Goal: Task Accomplishment & Management: Use online tool/utility

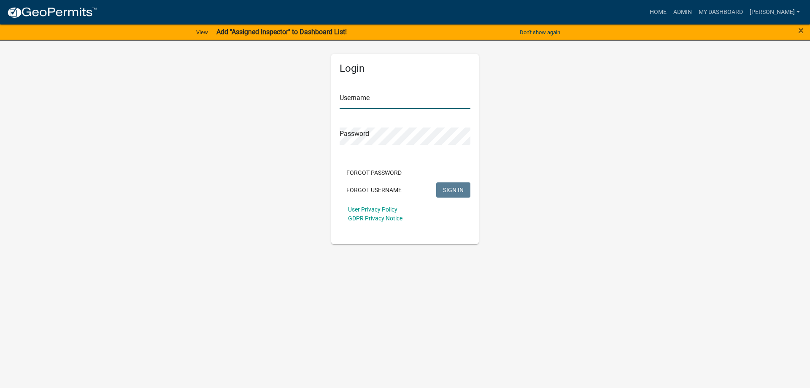
type input "[PERSON_NAME]"
click at [446, 190] on span "SIGN IN" at bounding box center [453, 189] width 21 height 7
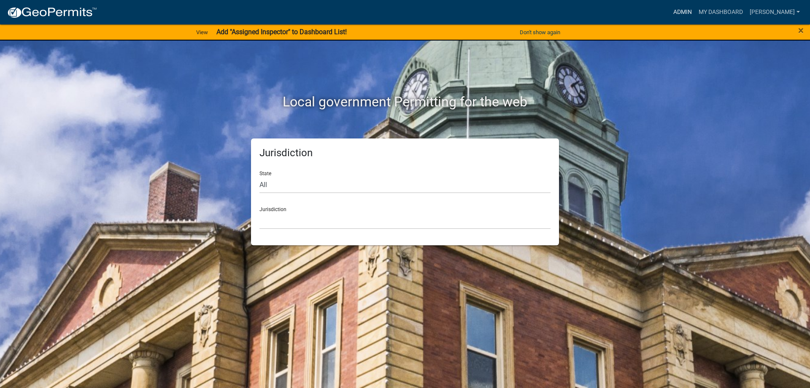
click at [689, 10] on link "Admin" at bounding box center [682, 12] width 25 height 16
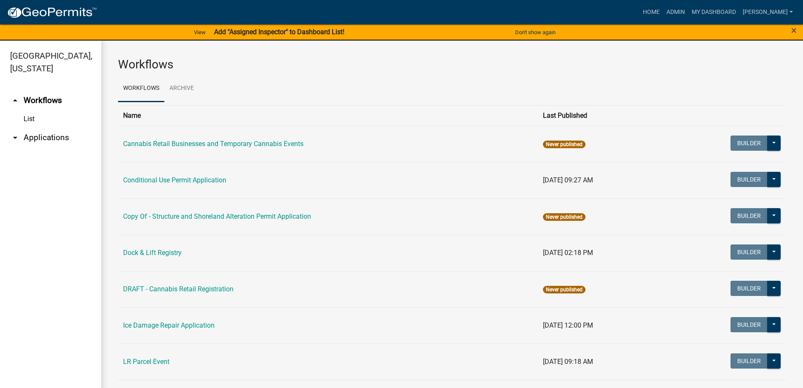
click at [42, 131] on link "arrow_drop_down Applications" at bounding box center [50, 137] width 101 height 20
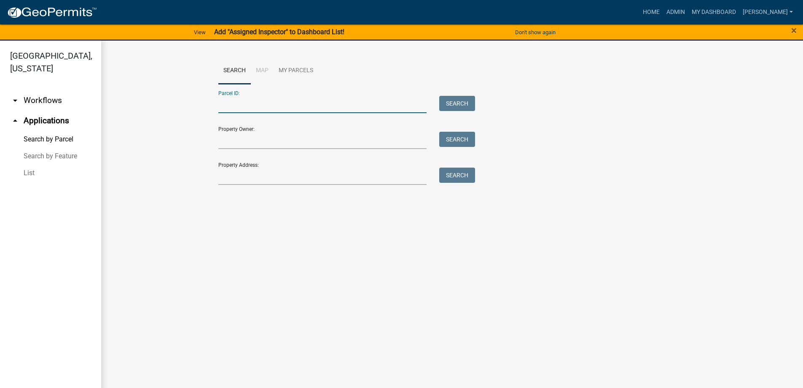
click at [246, 105] on input "Parcel ID:" at bounding box center [322, 104] width 209 height 17
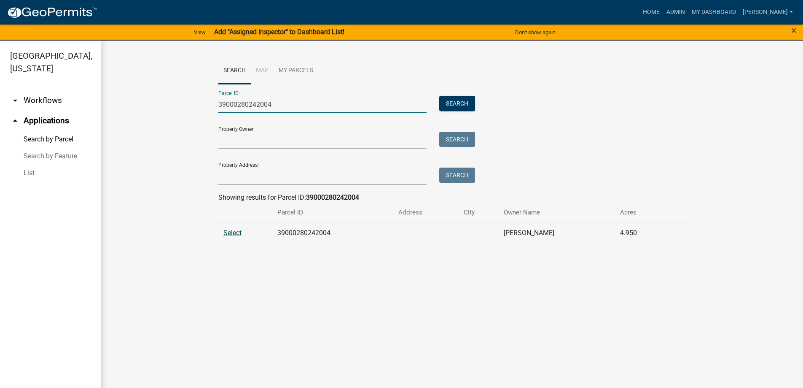
type input "39000280242004"
click at [236, 232] on span "Select" at bounding box center [232, 233] width 18 height 8
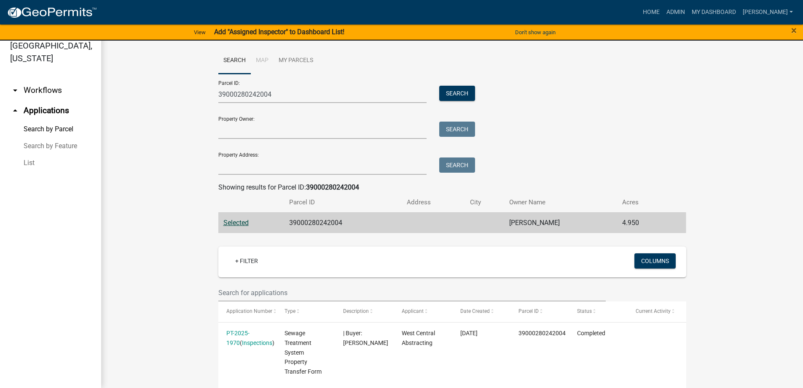
click at [38, 110] on link "arrow_drop_up Applications" at bounding box center [50, 110] width 101 height 20
click at [51, 145] on link "Search by Feature" at bounding box center [50, 145] width 101 height 17
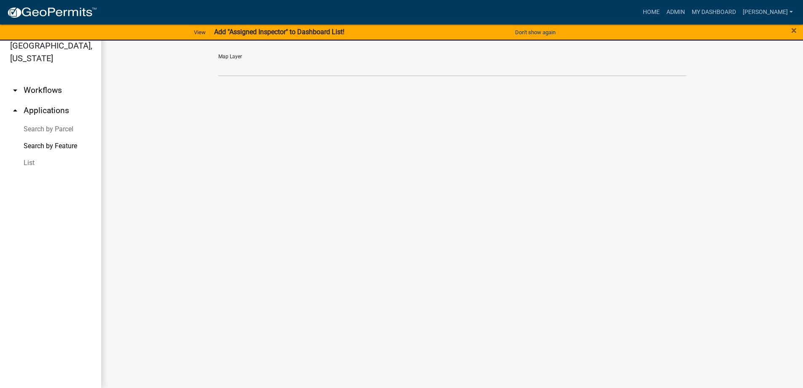
click at [34, 164] on link "List" at bounding box center [50, 162] width 101 height 17
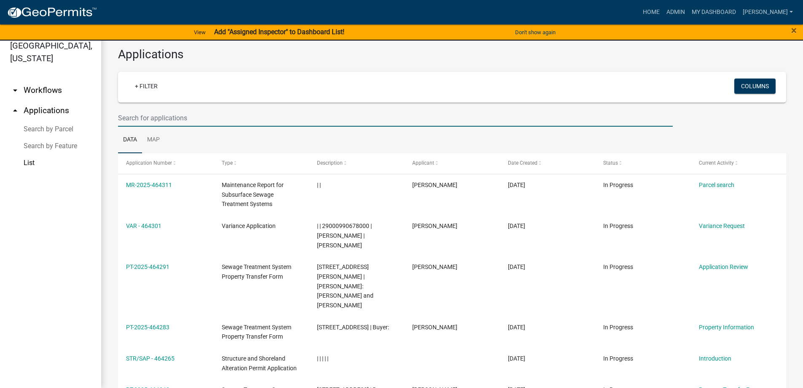
click at [167, 117] on input "text" at bounding box center [395, 117] width 555 height 17
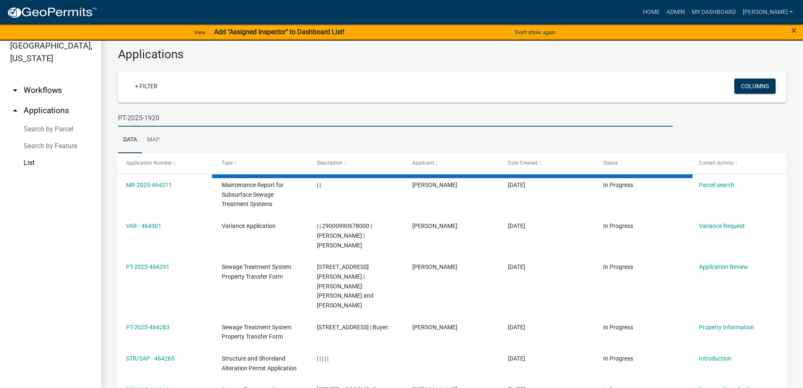
click at [142, 117] on input "PT-2025-1920" at bounding box center [395, 117] width 555 height 17
click at [167, 121] on input "PT-2024-1920" at bounding box center [395, 117] width 555 height 17
click at [186, 118] on input "PT-2024-1920" at bounding box center [395, 117] width 555 height 17
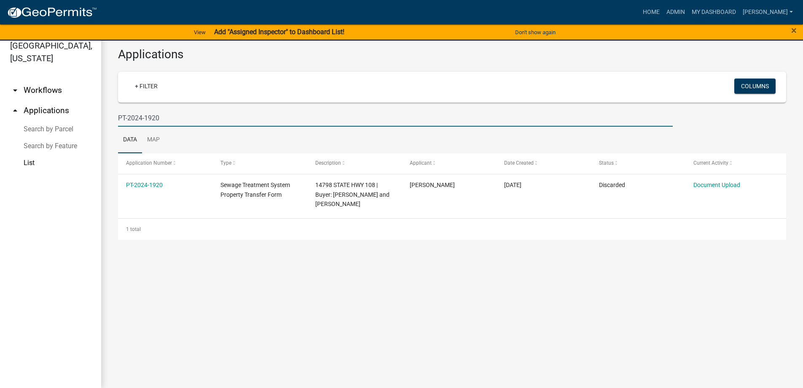
click at [141, 118] on input "PT-2024-1920" at bounding box center [395, 117] width 555 height 17
type input "PT-2025-1920"
